Goal: Task Accomplishment & Management: Manage account settings

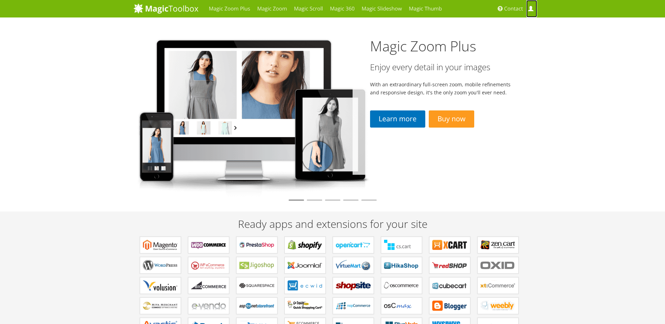
click at [528, 7] on link "My Account" at bounding box center [531, 8] width 10 height 17
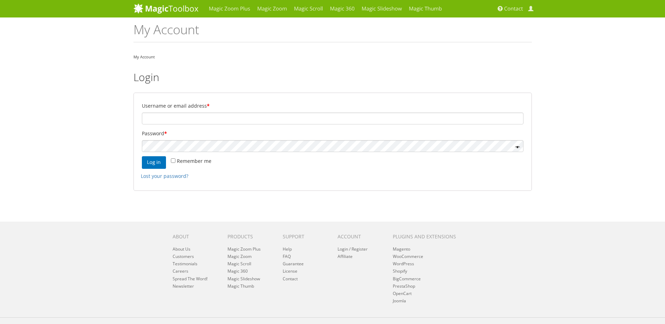
click at [313, 112] on p "Username or email address *" at bounding box center [333, 113] width 384 height 26
click at [318, 117] on input "Username or email address *" at bounding box center [333, 119] width 382 height 12
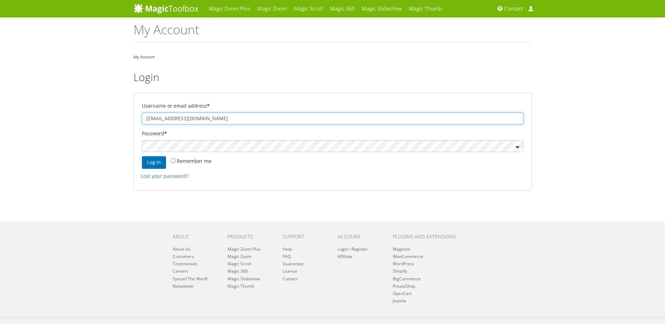
type input "[EMAIL_ADDRESS][DOMAIN_NAME]"
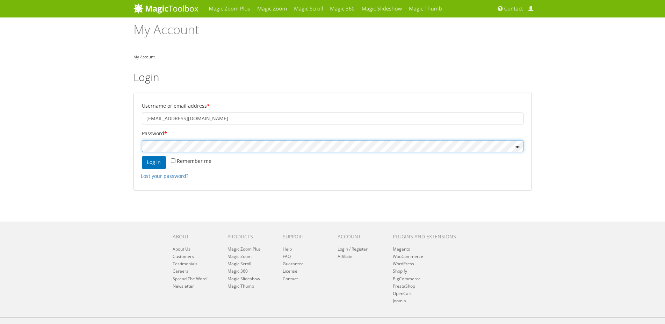
click at [142, 156] on button "Log in" at bounding box center [154, 162] width 24 height 13
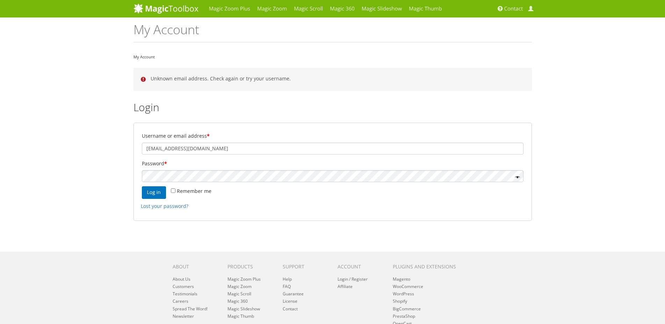
click at [271, 164] on label "Password *" at bounding box center [333, 164] width 382 height 10
click at [270, 169] on p "Password *" at bounding box center [333, 171] width 384 height 26
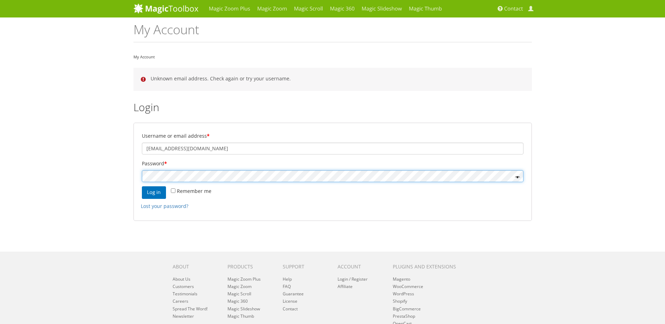
click at [142, 186] on button "Log in" at bounding box center [154, 192] width 24 height 13
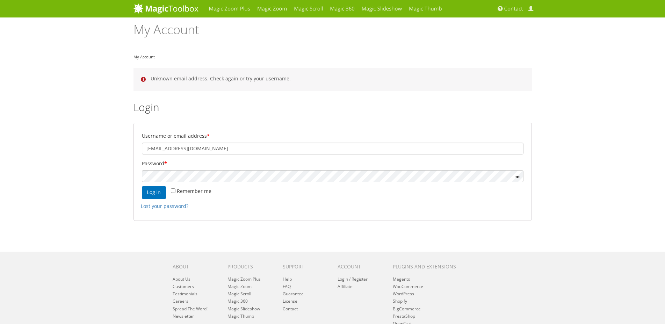
click at [206, 168] on p "Password *" at bounding box center [333, 171] width 384 height 26
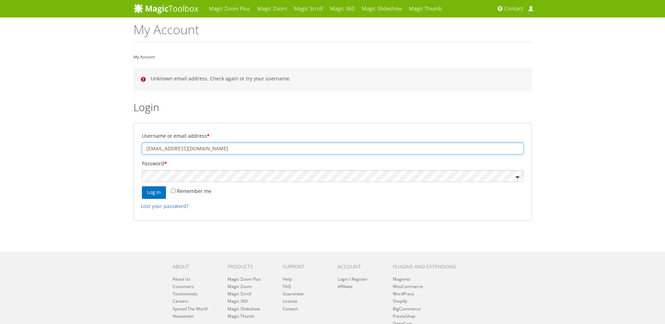
click at [159, 148] on input "[EMAIL_ADDRESS][DOMAIN_NAME]" at bounding box center [333, 149] width 382 height 12
type input "javierb@kar-tech.com"
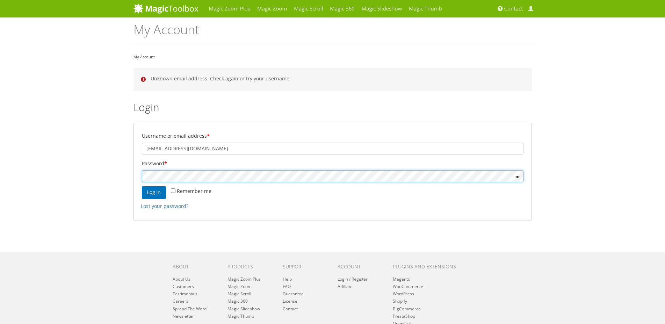
click at [142, 186] on button "Log in" at bounding box center [154, 192] width 24 height 13
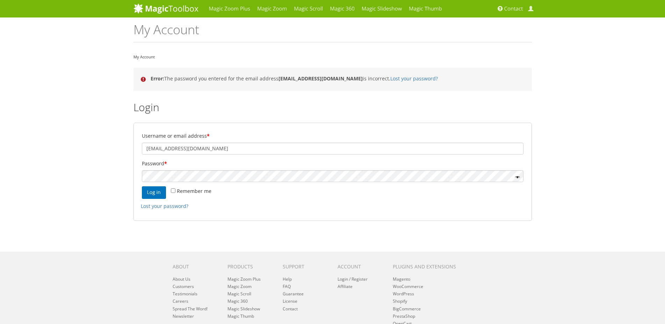
click at [293, 74] on li "Error: The password you entered for the email address javierb@kar-tech.com is i…" at bounding box center [337, 78] width 372 height 8
click at [293, 75] on li "Error: The password you entered for the email address javierb@kar-tech.com is i…" at bounding box center [337, 78] width 372 height 8
click at [293, 76] on strong "[EMAIL_ADDRESS][DOMAIN_NAME]" at bounding box center [321, 78] width 84 height 7
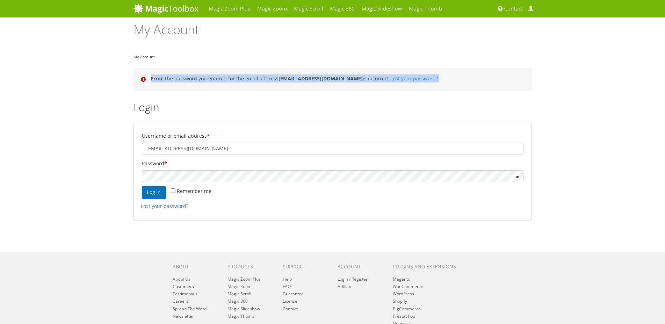
click at [293, 76] on strong "javierb@kar-tech.com" at bounding box center [321, 78] width 84 height 7
click at [294, 81] on strong "javierb@kar-tech.com" at bounding box center [321, 78] width 84 height 7
drag, startPoint x: 330, startPoint y: 79, endPoint x: 279, endPoint y: 78, distance: 51.7
click at [279, 78] on strong "javierb@kar-tech.com" at bounding box center [321, 78] width 84 height 7
drag, startPoint x: 278, startPoint y: 78, endPoint x: 330, endPoint y: 77, distance: 51.8
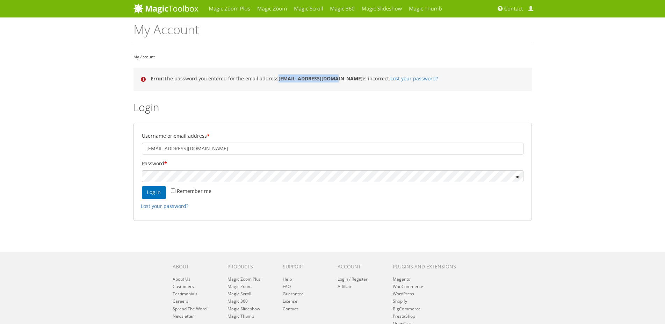
click at [330, 77] on strong "javierb@kar-tech.com" at bounding box center [321, 78] width 84 height 7
copy strong "javierb@kar-tech.com"
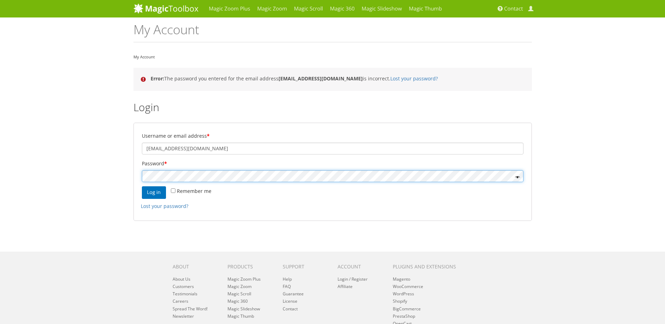
click at [142, 186] on button "Log in" at bounding box center [154, 192] width 24 height 13
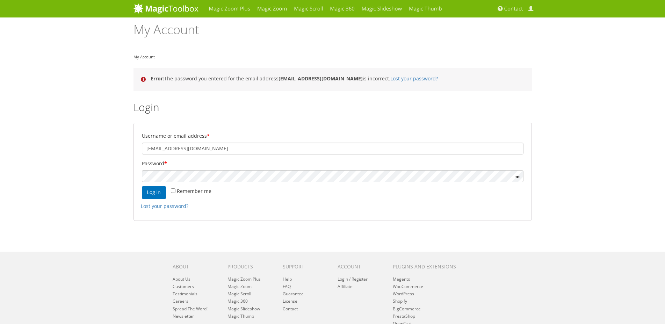
click at [19, 148] on div "Magic Zoom Plus Magic Zoom Magic Scroll Magic 360 Magic Slideshow Magic Thumb" at bounding box center [332, 191] width 665 height 383
click at [157, 191] on button "Log in" at bounding box center [154, 192] width 24 height 13
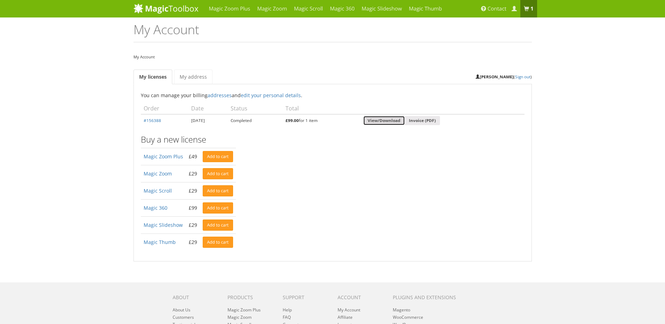
click at [382, 124] on link "View/Download" at bounding box center [384, 120] width 41 height 9
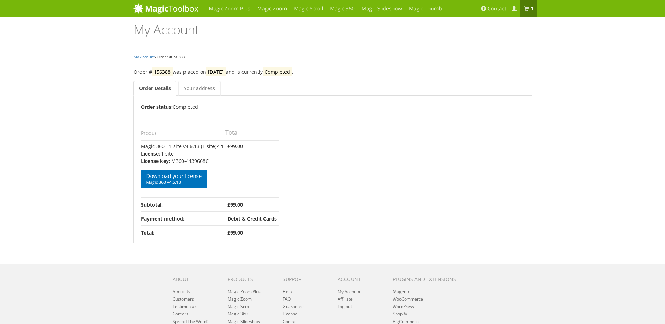
click at [6, 324] on footer "About About Us Customers Testimonials Careers Spread The Word! Newsletter Produ…" at bounding box center [332, 330] width 665 height 132
click at [179, 178] on link "Download your license Magic 360 v4.6.13" at bounding box center [174, 179] width 67 height 19
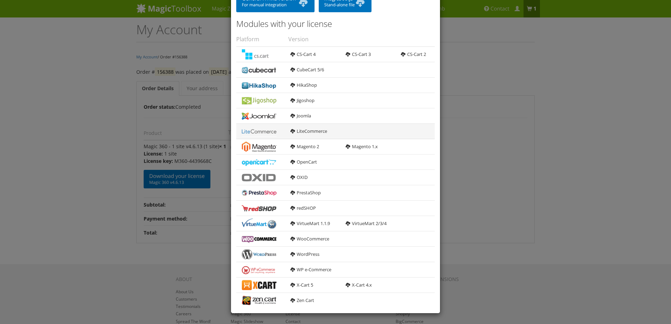
scroll to position [50, 0]
click at [299, 145] on link "Magento 2" at bounding box center [304, 146] width 29 height 6
